Goal: Task Accomplishment & Management: Complete application form

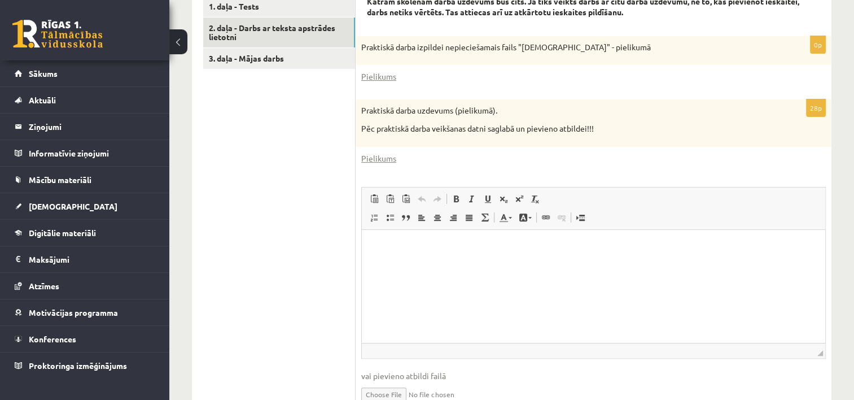
scroll to position [387, 0]
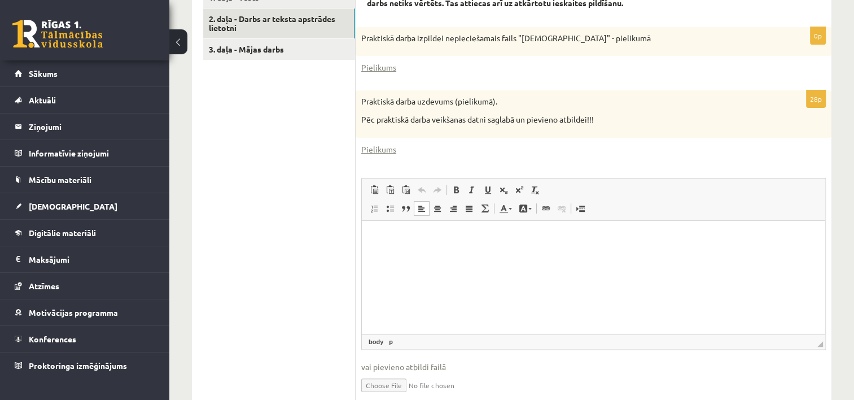
click at [486, 236] on p "Bagātinātā teksta redaktors, wiswyg-editor-user-answer-47024949198180" at bounding box center [593, 238] width 441 height 12
click at [500, 248] on span "Ielīmēt" at bounding box center [515, 244] width 32 height 16
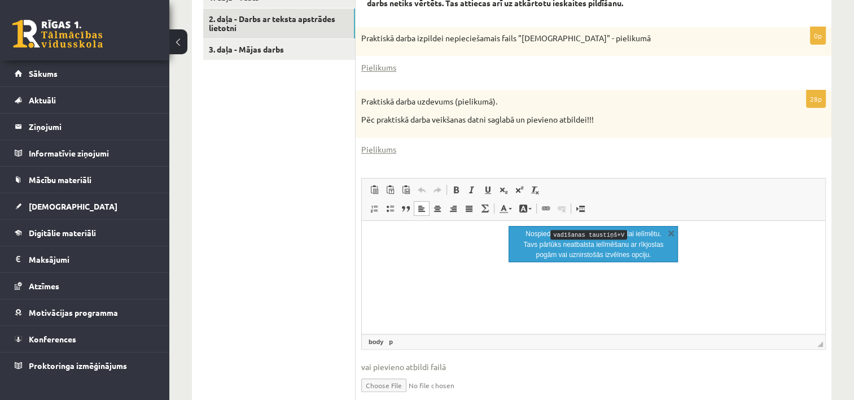
click at [464, 245] on html at bounding box center [594, 237] width 464 height 34
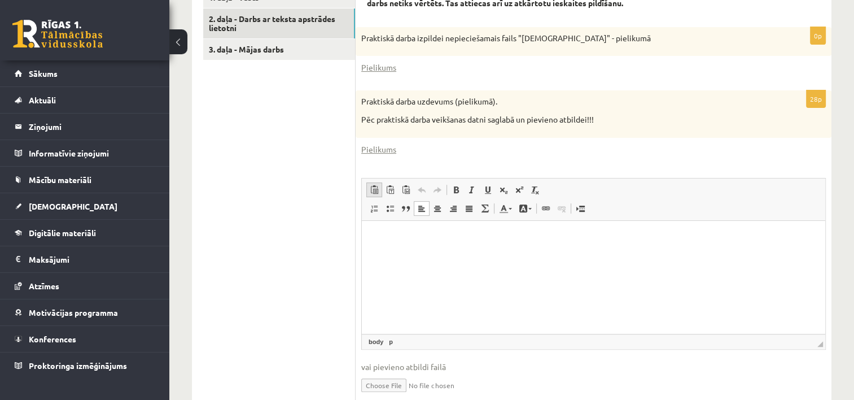
drag, startPoint x: 102, startPoint y: 24, endPoint x: 377, endPoint y: 187, distance: 320.0
click at [377, 187] on span at bounding box center [374, 189] width 9 height 9
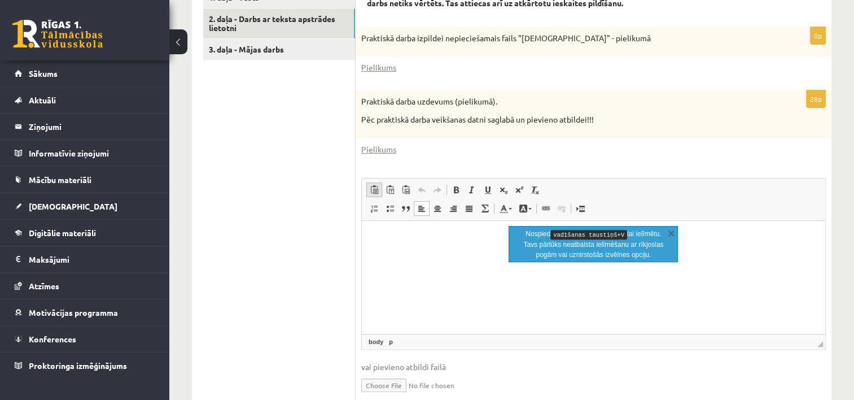
click at [377, 187] on span at bounding box center [374, 189] width 9 height 9
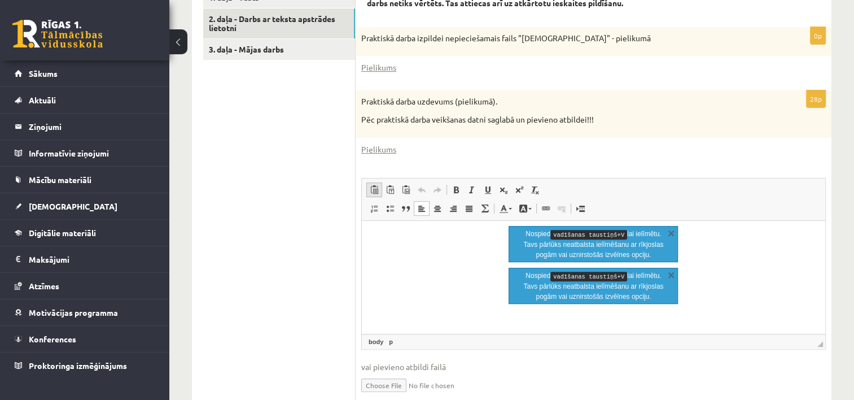
click at [377, 187] on span at bounding box center [374, 189] width 9 height 9
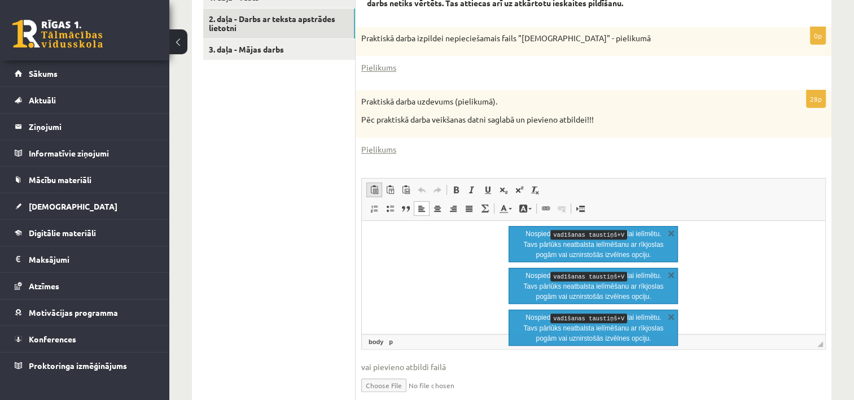
click at [377, 187] on span at bounding box center [374, 189] width 9 height 9
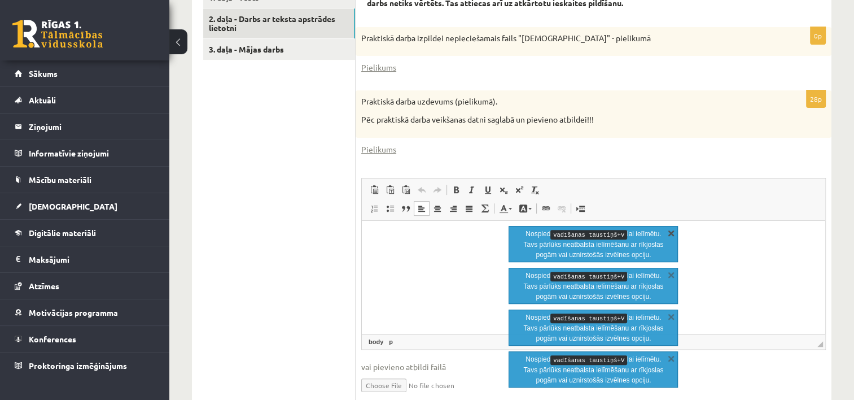
click at [671, 235] on link "X" at bounding box center [671, 232] width 11 height 11
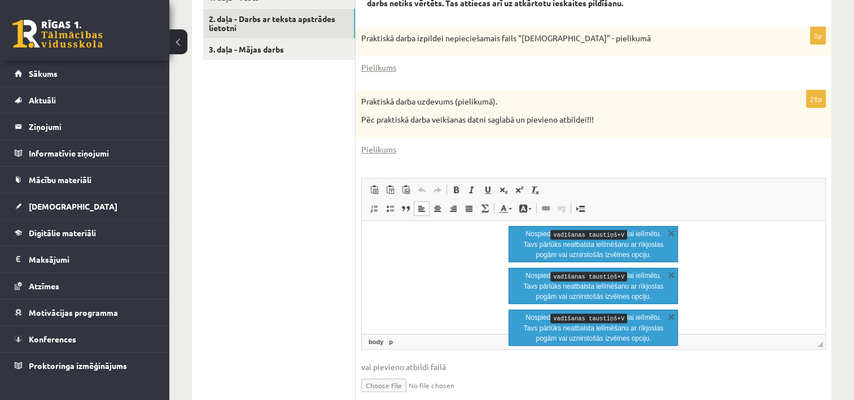
click at [671, 235] on link "X" at bounding box center [671, 232] width 11 height 11
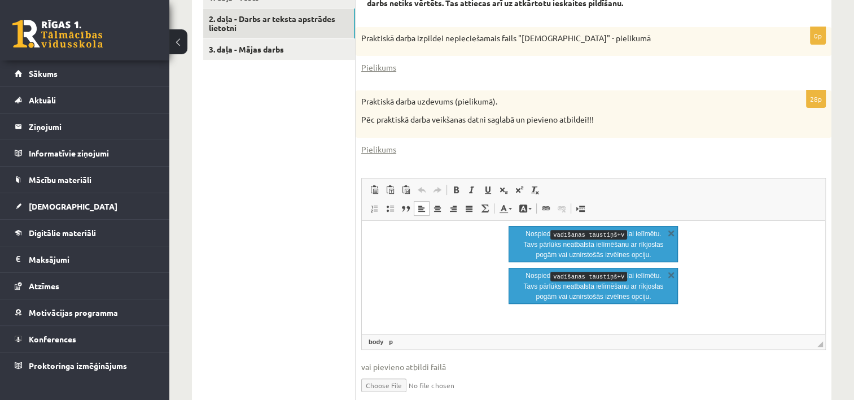
click at [671, 235] on link "X" at bounding box center [671, 232] width 11 height 11
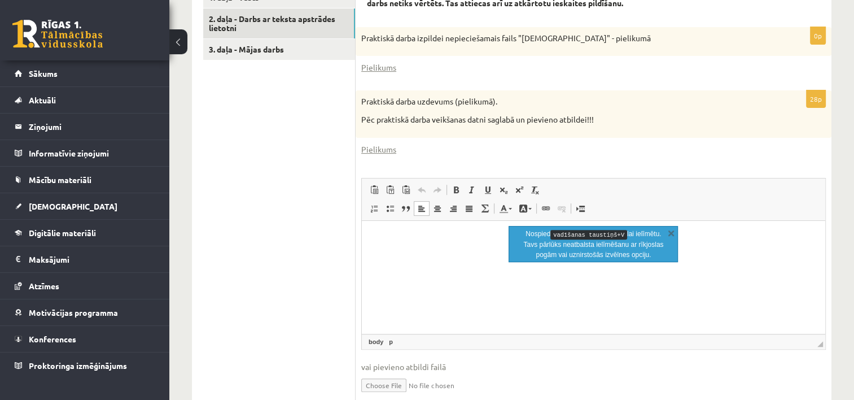
click at [671, 235] on link "X" at bounding box center [671, 232] width 11 height 11
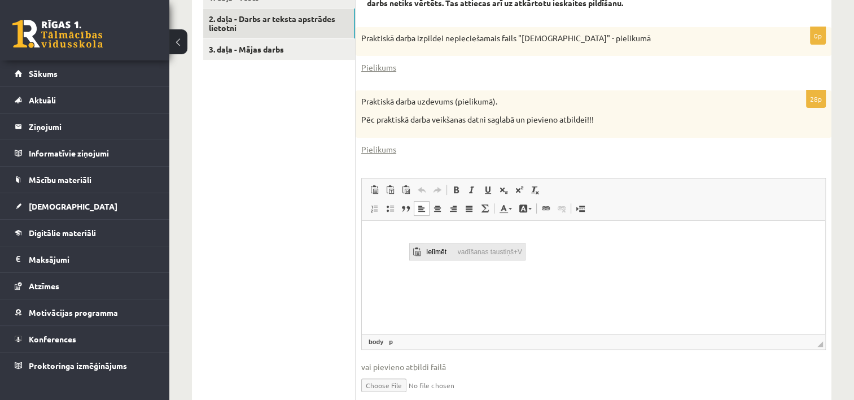
click at [416, 251] on span "Ielīmēt" at bounding box center [416, 251] width 9 height 9
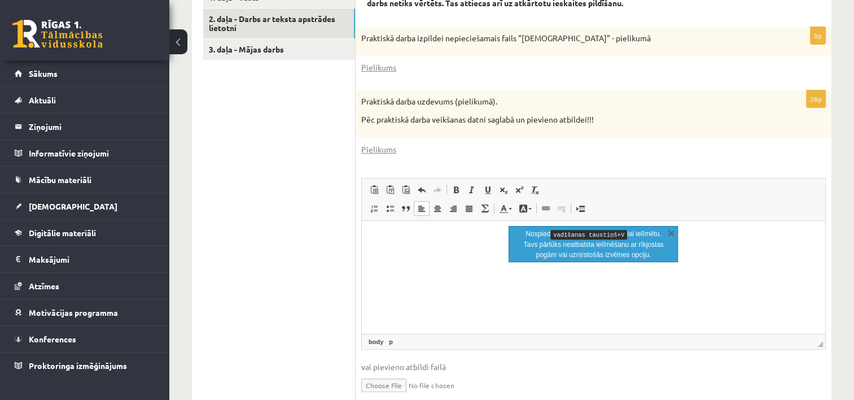
click at [417, 251] on html at bounding box center [594, 237] width 464 height 34
click at [389, 246] on span "Ielīmēt" at bounding box center [389, 246] width 9 height 9
click at [673, 232] on link "X" at bounding box center [671, 232] width 11 height 11
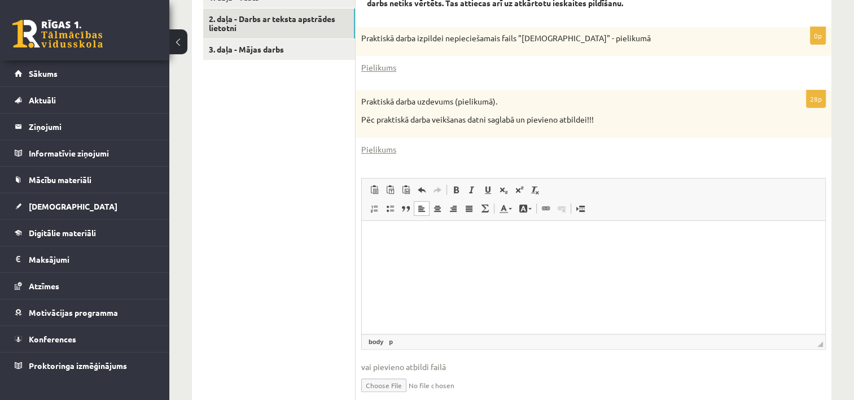
drag, startPoint x: 410, startPoint y: 246, endPoint x: 393, endPoint y: 255, distance: 19.2
drag, startPoint x: 393, startPoint y: 255, endPoint x: 508, endPoint y: 285, distance: 118.6
click at [508, 255] on html at bounding box center [594, 237] width 464 height 34
click at [529, 246] on span "Ielīmēt" at bounding box center [535, 247] width 32 height 16
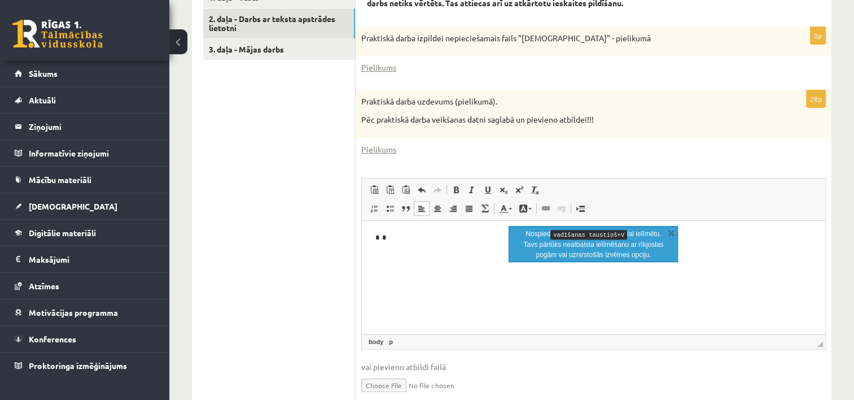
click at [569, 237] on kbd "vadīšanas taustiņš+V" at bounding box center [589, 235] width 77 height 10
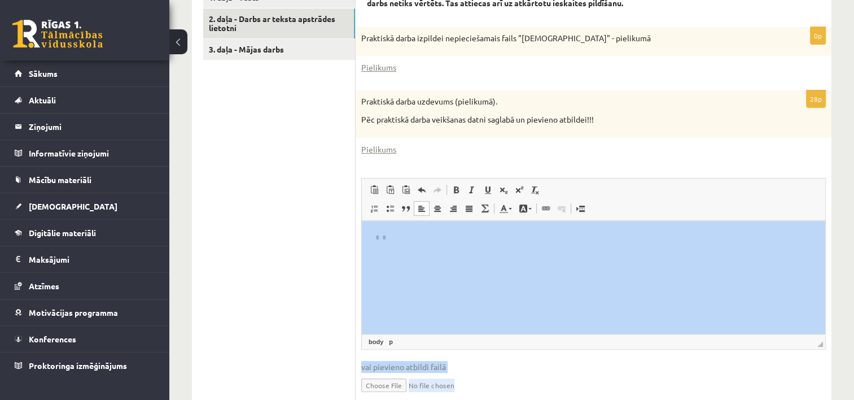
drag, startPoint x: 1019, startPoint y: 477, endPoint x: 588, endPoint y: 260, distance: 482.4
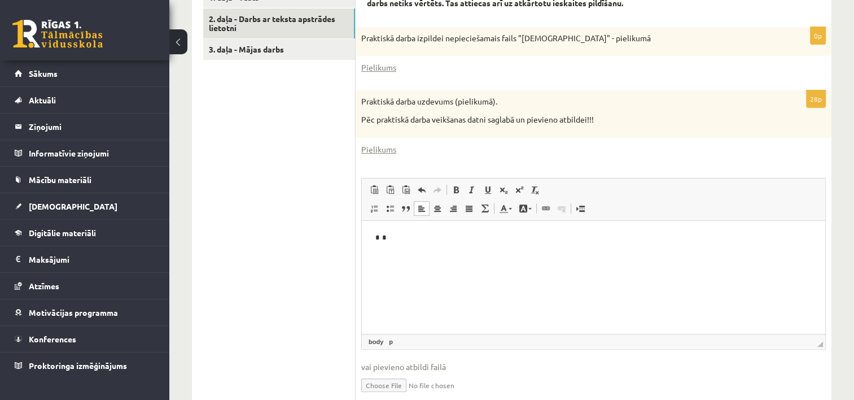
click at [588, 255] on html at bounding box center [594, 237] width 464 height 34
drag, startPoint x: 590, startPoint y: 262, endPoint x: 526, endPoint y: 248, distance: 64.8
click at [526, 248] on html at bounding box center [594, 237] width 464 height 34
click at [446, 248] on span "Ielīmēt" at bounding box center [445, 250] width 9 height 9
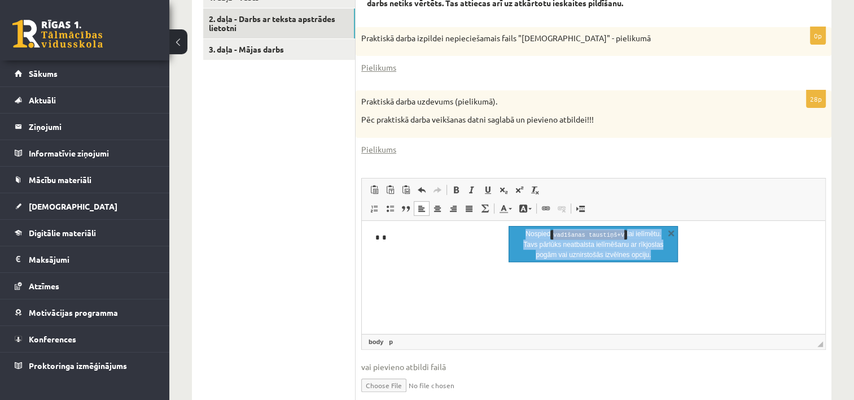
drag, startPoint x: 519, startPoint y: 232, endPoint x: 649, endPoint y: 252, distance: 132.0
click at [649, 252] on div "Nospied vadīšanas taustiņš+V lai ielīmētu. Tavs pārlūks neatbalsta ielīmēšanu a…" at bounding box center [593, 244] width 169 height 36
copy p "Nospied vadīšanas taustiņš+V lai ielīmētu. Tavs pārlūks neatbalsta ielīmēšanu a…"
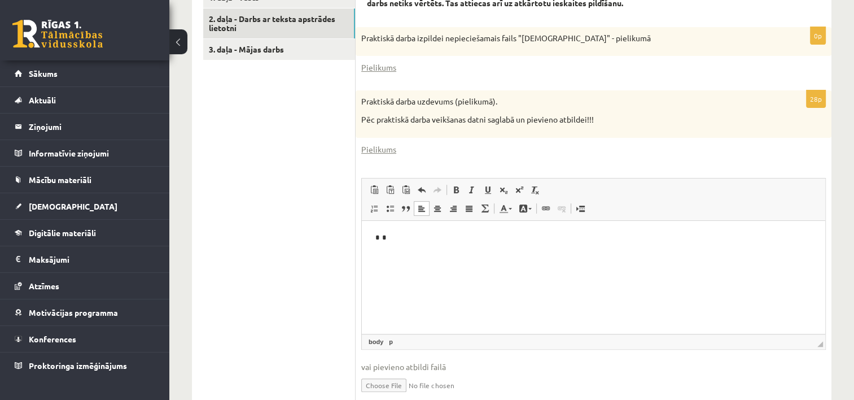
click at [418, 255] on html at bounding box center [594, 237] width 464 height 34
click at [833, 245] on div "Datorika 1.ieskaite 10.a2 klase , Kristīne Vītola (10.a2 klase) Ieskaite jāpild…" at bounding box center [511, 51] width 685 height 791
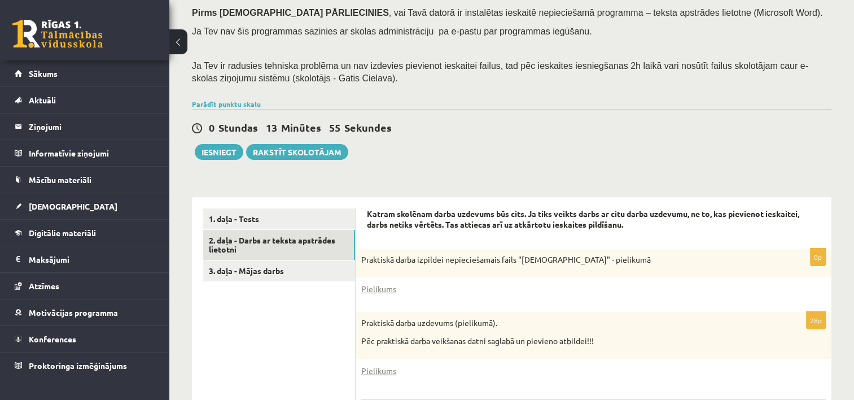
scroll to position [164, 0]
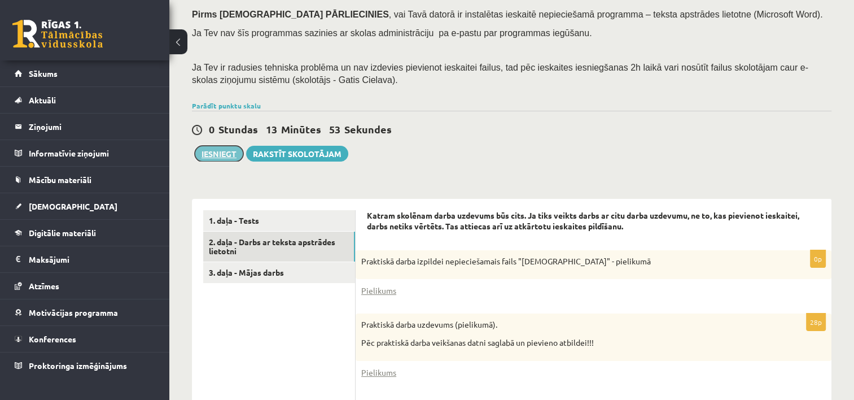
click at [204, 154] on button "Iesniegt" at bounding box center [219, 154] width 49 height 16
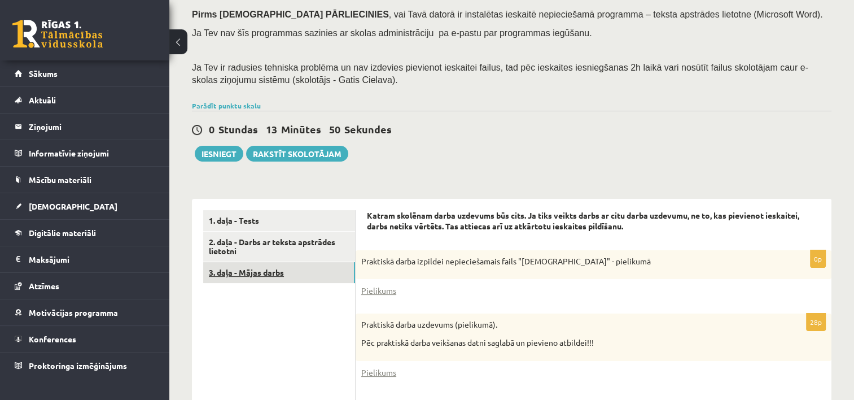
click at [287, 264] on link "3. daļa - Mājas darbs" at bounding box center [279, 272] width 152 height 21
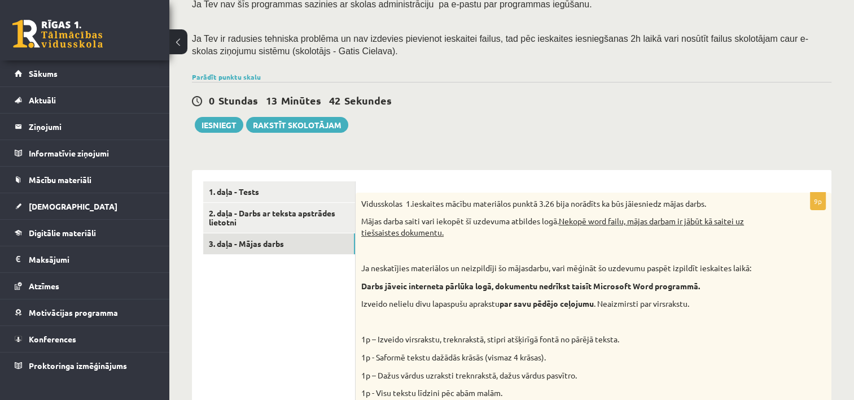
scroll to position [183, 0]
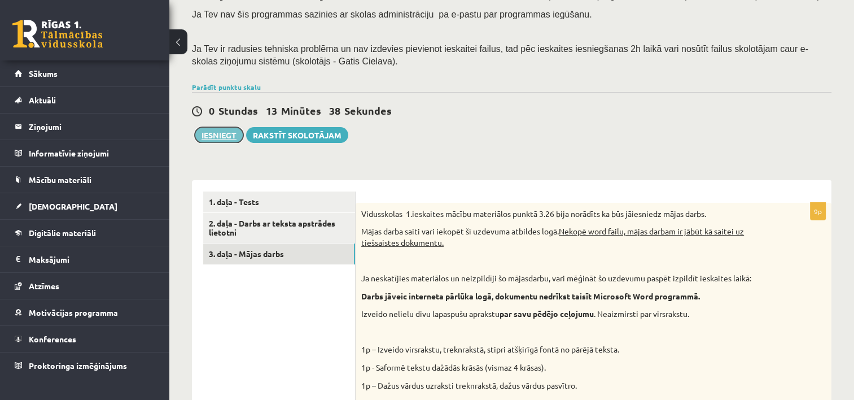
click at [221, 138] on button "Iesniegt" at bounding box center [219, 135] width 49 height 16
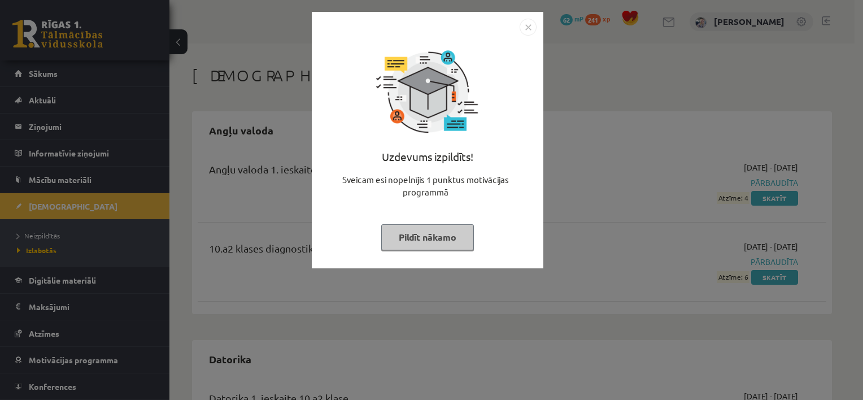
click at [436, 234] on button "Pildīt nākamo" at bounding box center [427, 237] width 93 height 26
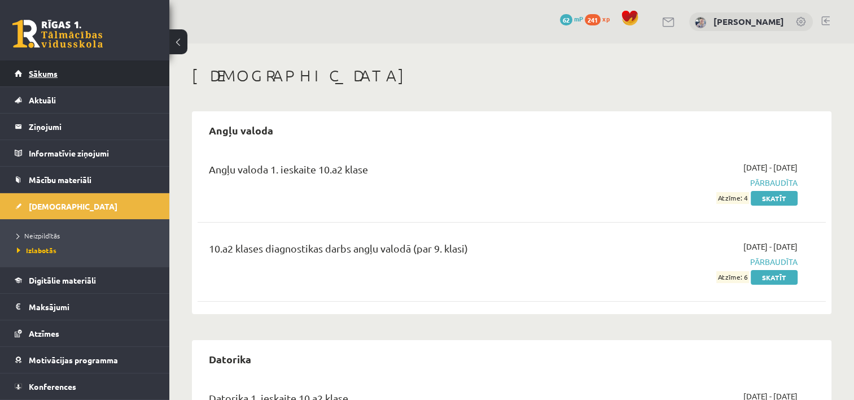
click at [49, 72] on span "Sākums" at bounding box center [43, 73] width 29 height 10
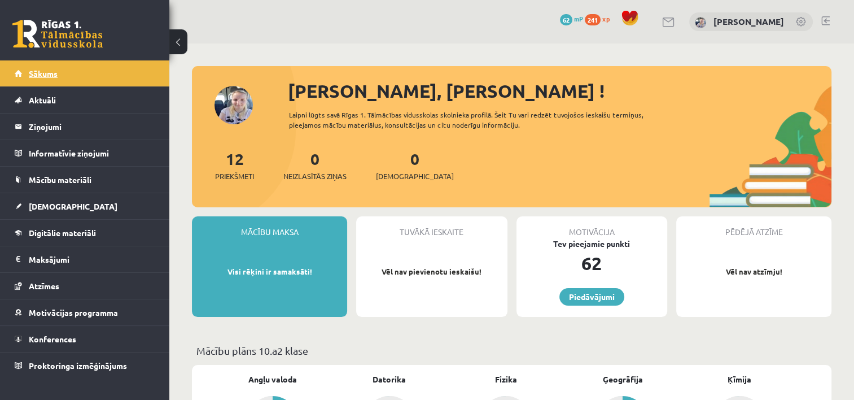
click at [41, 72] on span "Sākums" at bounding box center [43, 73] width 29 height 10
